Goal: Entertainment & Leisure: Consume media (video, audio)

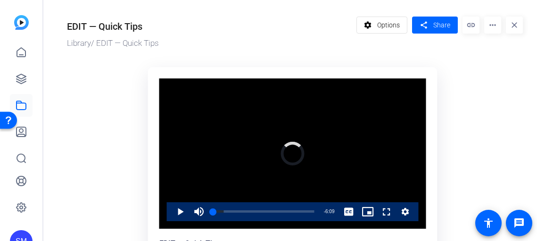
drag, startPoint x: 214, startPoint y: 209, endPoint x: 164, endPoint y: 205, distance: 50.7
click at [164, 205] on div "Video Player is loading. Play Video Play Mute 100% Current Time 0:00 / Duration…" at bounding box center [292, 153] width 267 height 150
click at [171, 209] on span "Video Player" at bounding box center [171, 211] width 0 height 19
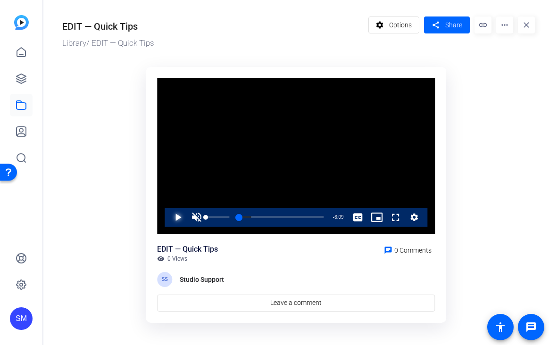
drag, startPoint x: 211, startPoint y: 219, endPoint x: 191, endPoint y: 222, distance: 21.0
click at [191, 222] on div "Play Unmute 0% Current Time 0:00 / Duration 6:09 Loaded : 13.85% 0:00 0:00 Stre…" at bounding box center [296, 217] width 263 height 19
click at [168, 214] on span "Video Player" at bounding box center [168, 217] width 0 height 19
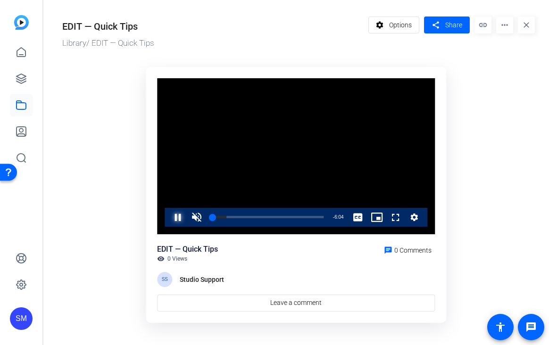
click at [168, 214] on span "Video Player" at bounding box center [168, 217] width 0 height 19
click at [522, 70] on ktd-grid "Video Player is loading. Play Video Play Unmute 0% Current Time 0:05 / Duration…" at bounding box center [298, 195] width 473 height 269
drag, startPoint x: 117, startPoint y: 221, endPoint x: 159, endPoint y: 209, distance: 43.7
click at [117, 221] on ktd-grid "Video Player is loading. Play Video Play Unmute 0% Current Time 0:05 / Duration…" at bounding box center [298, 195] width 473 height 269
click at [507, 154] on ktd-grid "Video Player is loading. Play Video Play Unmute 100% Current Time 0:05 / Durati…" at bounding box center [298, 195] width 473 height 269
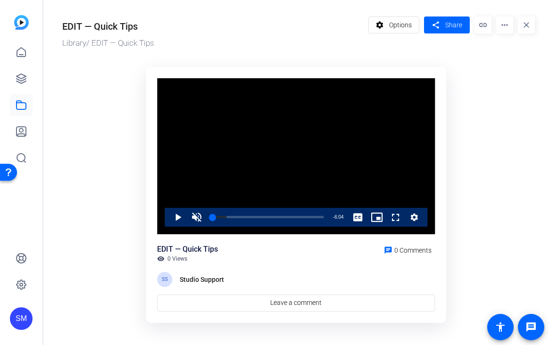
click at [515, 148] on ktd-grid "Video Player is loading. Play Video Play Unmute 100% Current Time 0:05 / Durati…" at bounding box center [298, 195] width 473 height 269
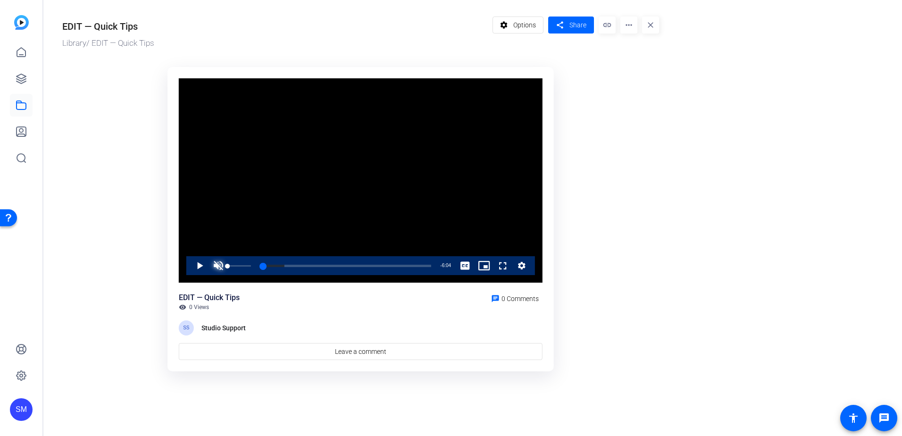
drag, startPoint x: 214, startPoint y: 265, endPoint x: 218, endPoint y: 268, distance: 5.3
click at [214, 265] on span "Video Player" at bounding box center [218, 265] width 19 height 19
click at [190, 268] on span "Video Player" at bounding box center [190, 265] width 0 height 19
click at [190, 264] on span "Video Player" at bounding box center [190, 265] width 0 height 19
drag, startPoint x: 244, startPoint y: 267, endPoint x: 215, endPoint y: 269, distance: 28.9
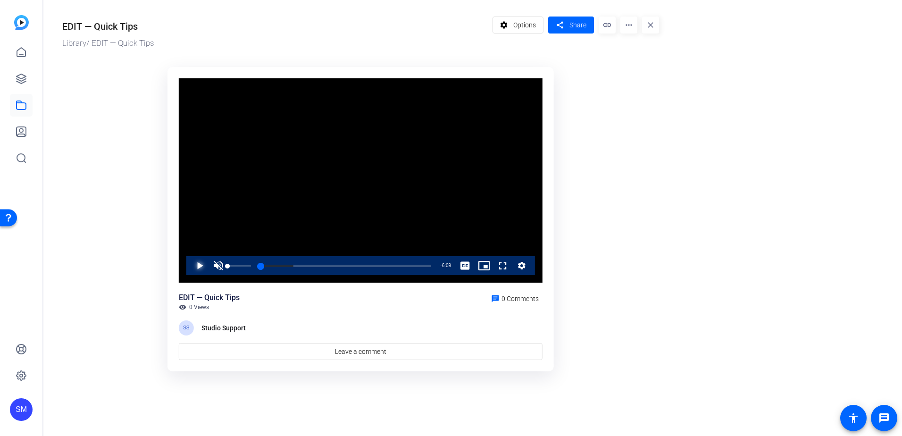
click at [217, 269] on div "Play Unmute 0% Current Time 0:00 / Duration 6:09 Loaded : 19.05% 0:00 0:00 Stre…" at bounding box center [360, 265] width 349 height 19
click at [190, 268] on span "Video Player" at bounding box center [190, 265] width 0 height 19
drag, startPoint x: 237, startPoint y: 264, endPoint x: 209, endPoint y: 267, distance: 28.0
click at [210, 266] on div "Play Unmute 0% Current Time 0:00 / Duration 6:09 Loaded : 19.05% 0:00 0:00 Stre…" at bounding box center [360, 265] width 349 height 19
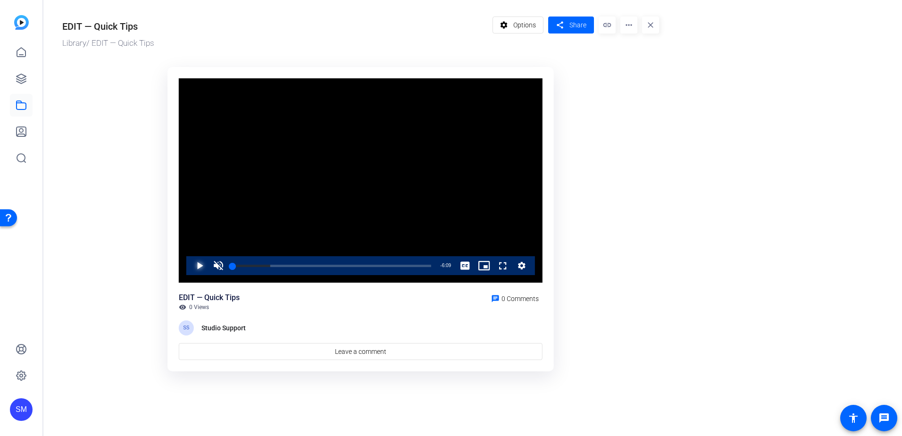
click at [190, 266] on span "Video Player" at bounding box center [190, 265] width 0 height 19
